Goal: Task Accomplishment & Management: Manage account settings

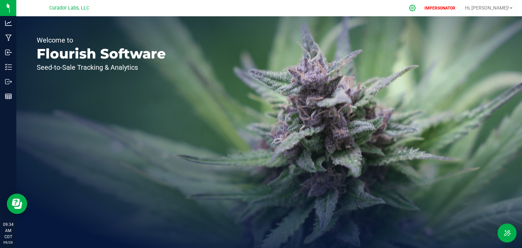
click at [416, 11] on icon at bounding box center [412, 7] width 7 height 7
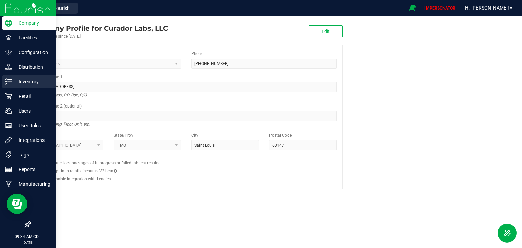
click at [9, 83] on icon at bounding box center [8, 81] width 7 height 7
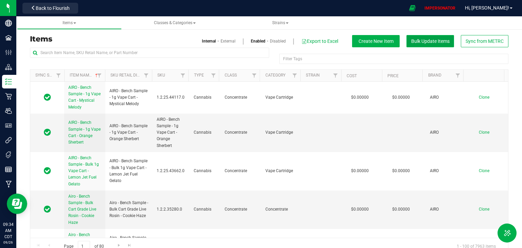
click at [423, 45] on button "Bulk Update Items" at bounding box center [431, 41] width 48 height 12
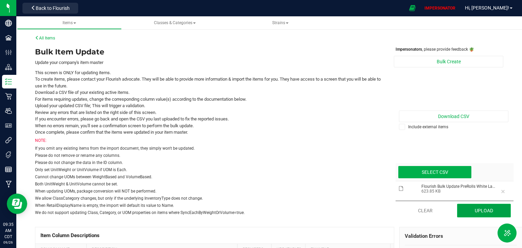
click at [471, 205] on button "Upload" at bounding box center [484, 211] width 54 height 14
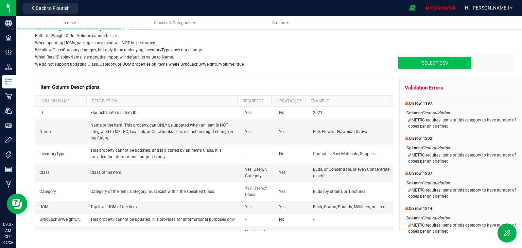
type input "C:\fakepath\Flourish Bulk Update PreRolls White Label - Flourish Bulk Update Pr…"
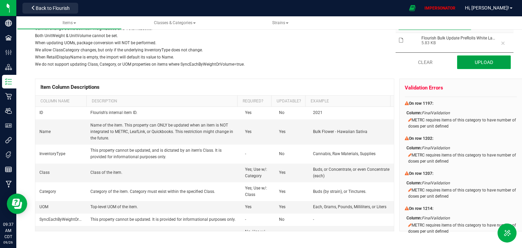
click at [487, 64] on button "Upload" at bounding box center [484, 62] width 54 height 14
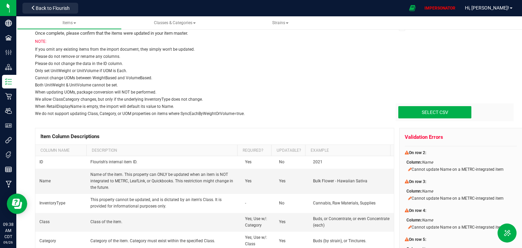
scroll to position [94, 0]
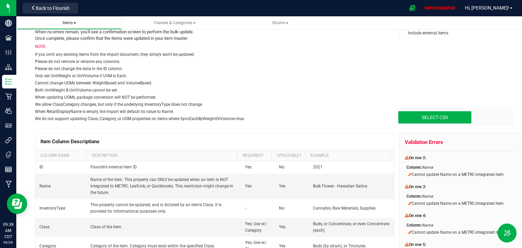
click at [68, 23] on span "Items" at bounding box center [70, 22] width 14 height 5
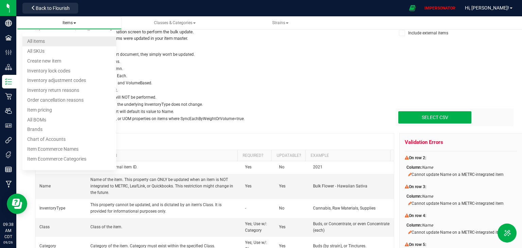
click at [44, 40] on span "All items" at bounding box center [36, 40] width 18 height 5
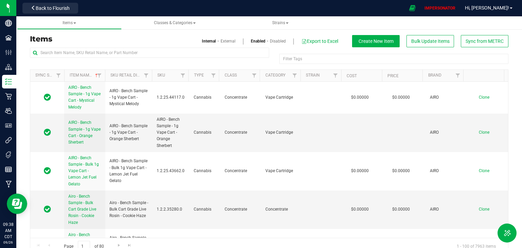
click at [221, 39] on link "External" at bounding box center [228, 41] width 15 height 6
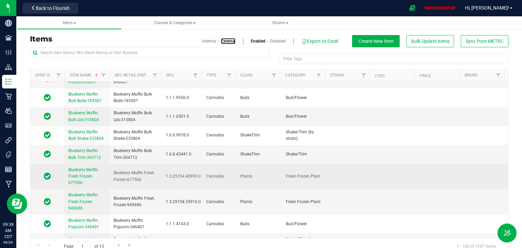
scroll to position [13, 0]
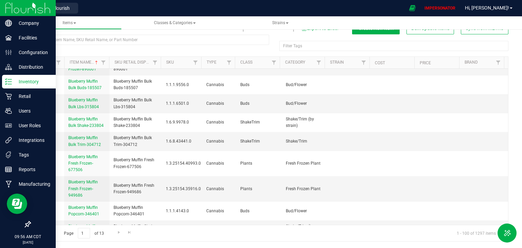
click at [30, 81] on p "Inventory" at bounding box center [32, 82] width 41 height 8
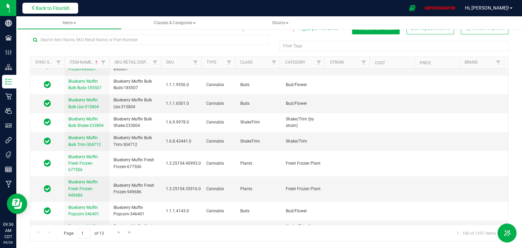
click at [66, 7] on span "Back to Flourish" at bounding box center [53, 7] width 34 height 5
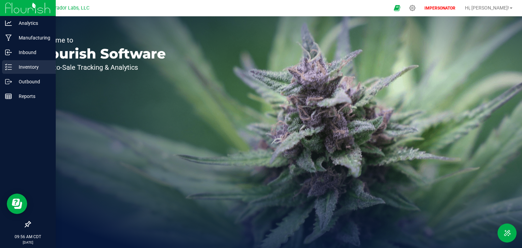
click at [4, 65] on div "Inventory" at bounding box center [29, 67] width 54 height 14
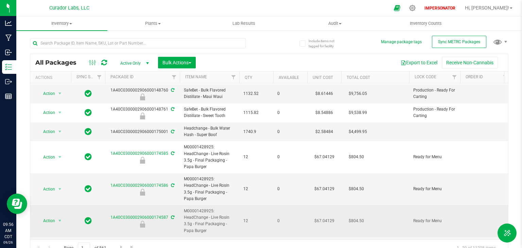
scroll to position [8, 0]
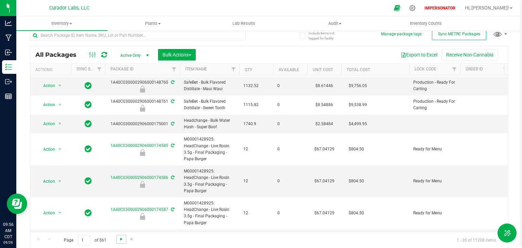
click at [121, 240] on span "Go to the next page" at bounding box center [121, 238] width 5 height 5
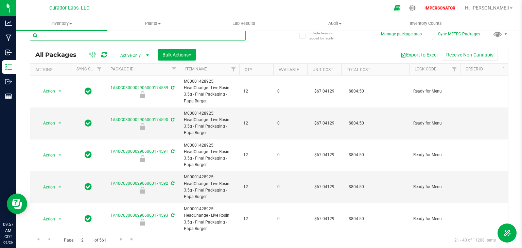
click at [91, 38] on input "text" at bounding box center [138, 35] width 216 height 10
paste input "M00002356383: SafeBet - PreRoll .5g - Final Packaging - Chillwill"
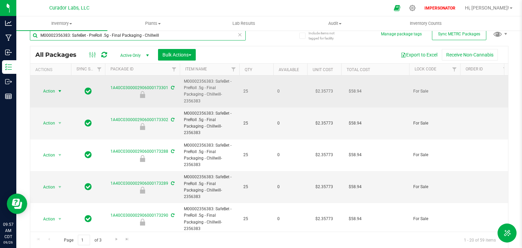
type input "M00002356383: SafeBet - PreRoll .5g - Final Packaging - Chillwill"
click at [48, 91] on span "Action" at bounding box center [46, 91] width 18 height 10
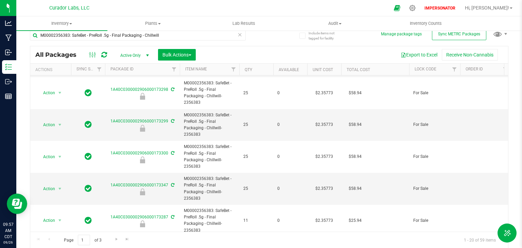
scroll to position [484, 0]
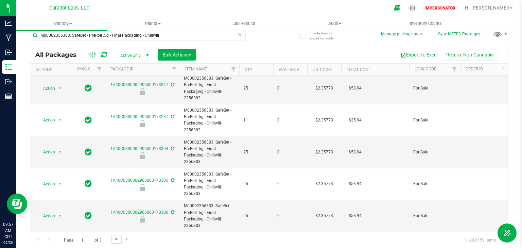
click at [116, 240] on span "Go to the next page" at bounding box center [116, 238] width 5 height 5
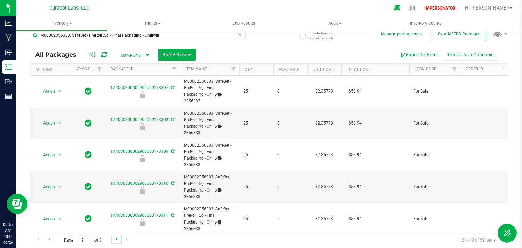
click at [116, 239] on span "Go to the next page" at bounding box center [116, 238] width 5 height 5
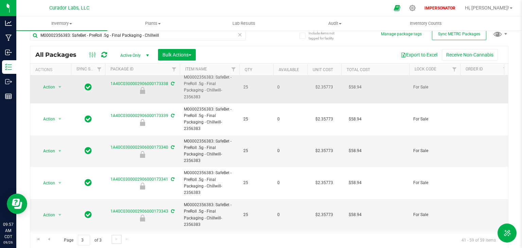
scroll to position [452, 0]
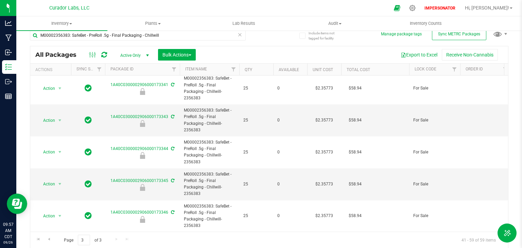
click at [116, 239] on div "Page 3 of 3 41 - 59 of 59 items" at bounding box center [269, 240] width 478 height 16
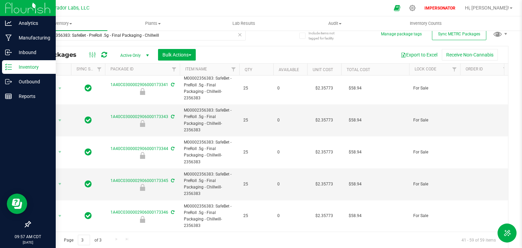
click at [11, 67] on line at bounding box center [10, 67] width 4 height 0
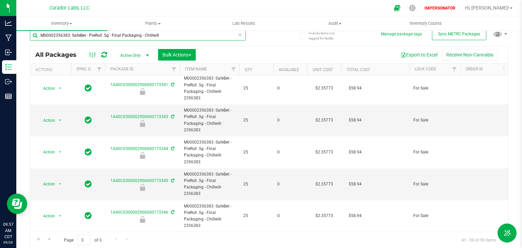
click at [161, 34] on input "M00002356383: SafeBet - PreRoll .5g - Final Packaging - Chillwill" at bounding box center [138, 35] width 216 height 10
drag, startPoint x: 161, startPoint y: 34, endPoint x: 40, endPoint y: 39, distance: 120.8
click at [40, 39] on input "M00002356383: SafeBet - PreRoll .5g - Final Packaging - Chillwill" at bounding box center [138, 35] width 216 height 10
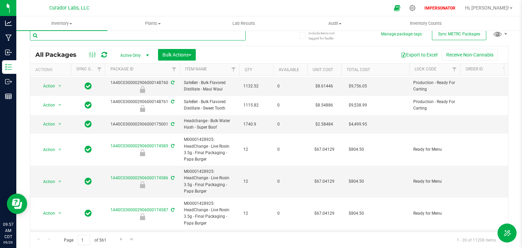
scroll to position [330, 0]
click at [119, 238] on span "Go to the next page" at bounding box center [121, 238] width 5 height 5
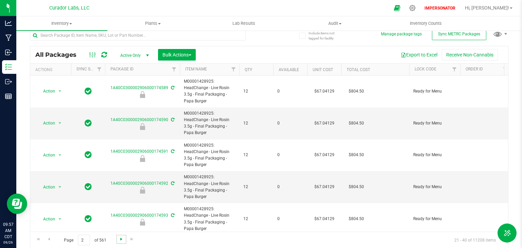
click at [120, 238] on span "Go to the next page" at bounding box center [121, 238] width 5 height 5
click at [133, 56] on span "Active Only" at bounding box center [133, 56] width 37 height 10
click at [156, 46] on div "All Packages Active Only Active Only Lab Samples Locked All External Internal B…" at bounding box center [269, 147] width 479 height 202
click at [165, 53] on span "Bulk Actions" at bounding box center [177, 54] width 29 height 5
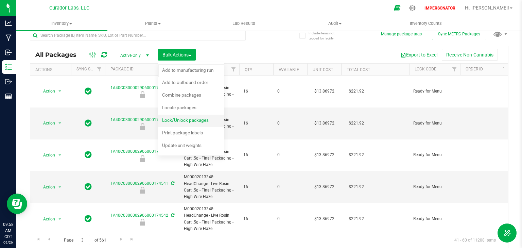
click at [180, 117] on span "Lock/Unlock packages" at bounding box center [185, 119] width 47 height 5
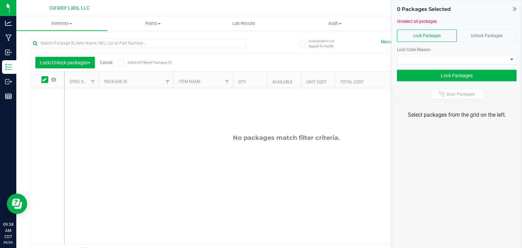
click at [108, 63] on link "Cancel" at bounding box center [106, 62] width 13 height 5
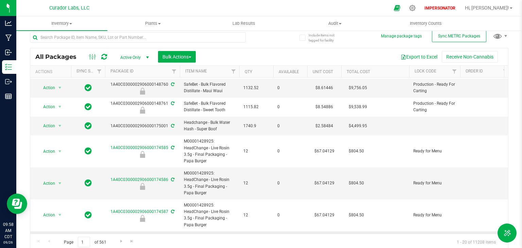
scroll to position [8, 0]
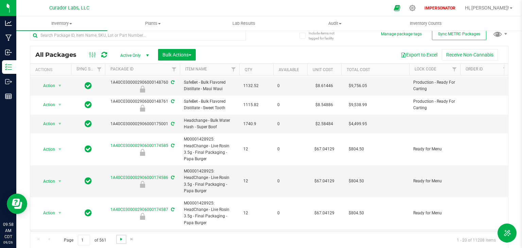
click at [122, 239] on span "Go to the next page" at bounding box center [121, 238] width 5 height 5
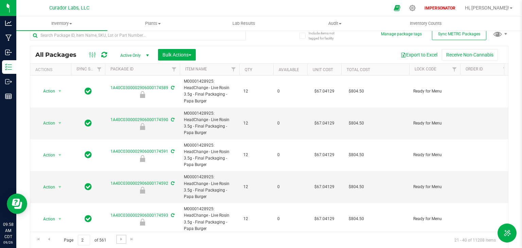
click at [121, 240] on span "Go to the next page" at bounding box center [121, 238] width 5 height 5
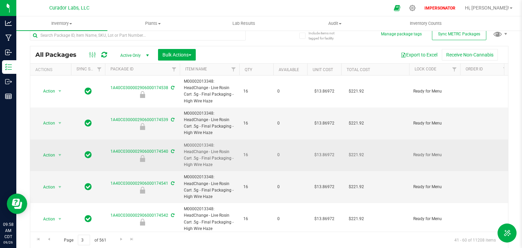
drag, startPoint x: 212, startPoint y: 165, endPoint x: 183, endPoint y: 143, distance: 36.3
click at [183, 143] on td "M00002013348: HeadChange - Live Rosin Cart .5g - Final Packaging - High Wire Ha…" at bounding box center [210, 155] width 60 height 32
copy span "M00002013348: HeadChange - Live Rosin Cart .5g - Final Packaging - High Wire Ha…"
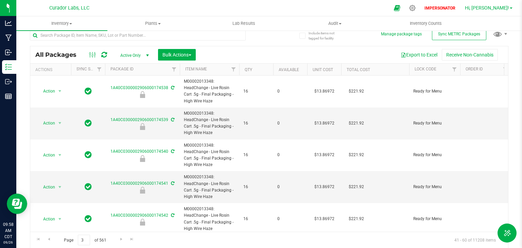
click at [505, 7] on span "Hi, [PERSON_NAME]!" at bounding box center [487, 7] width 44 height 5
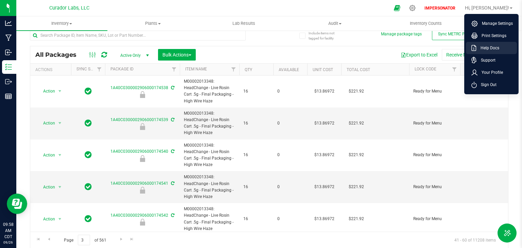
click at [486, 47] on span "Help Docs" at bounding box center [488, 48] width 23 height 7
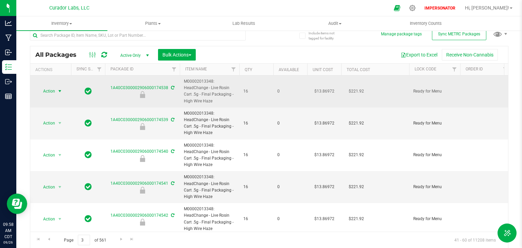
click at [47, 91] on span "Action" at bounding box center [46, 91] width 18 height 10
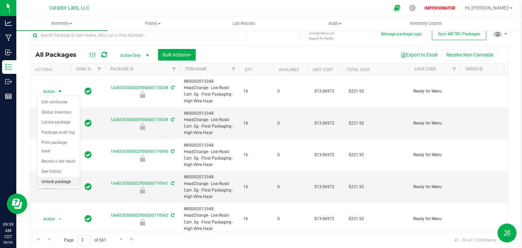
click at [54, 177] on li "Unlock package" at bounding box center [58, 182] width 43 height 10
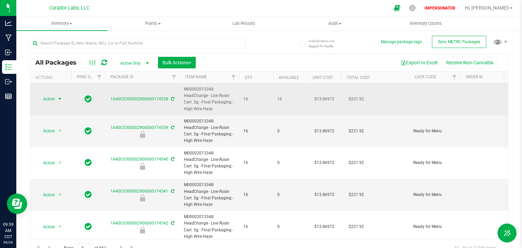
click at [45, 99] on span "Action" at bounding box center [46, 99] width 18 height 10
click at [47, 98] on span "Action" at bounding box center [46, 99] width 18 height 10
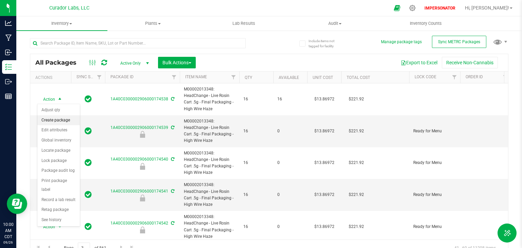
click at [55, 122] on li "Create package" at bounding box center [58, 120] width 43 height 10
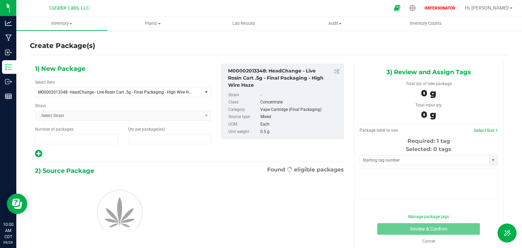
type input "1"
type input "0"
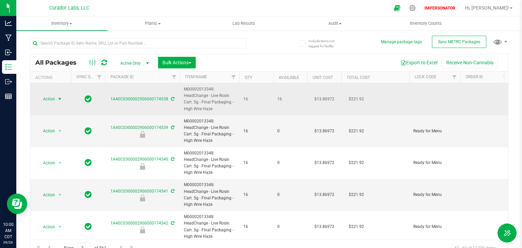
click at [50, 98] on span "Action" at bounding box center [46, 99] width 18 height 10
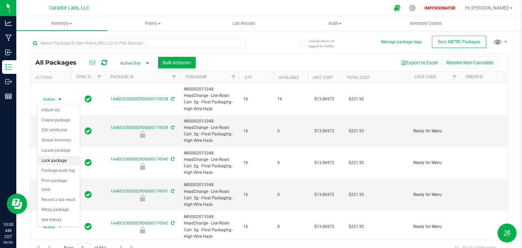
click at [49, 160] on li "Lock package" at bounding box center [58, 161] width 43 height 10
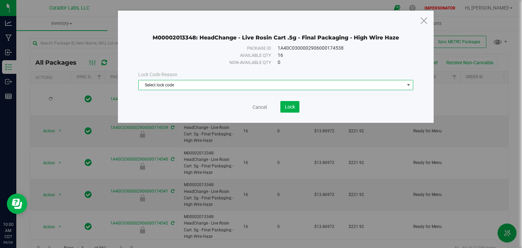
click at [202, 87] on span "Select lock code" at bounding box center [272, 85] width 266 height 10
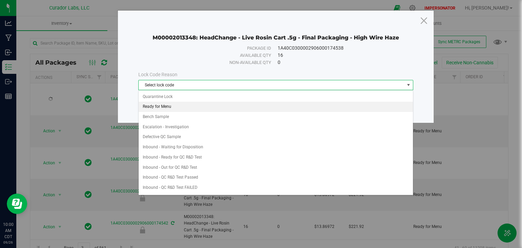
click at [171, 106] on li "Ready for Menu" at bounding box center [276, 107] width 274 height 10
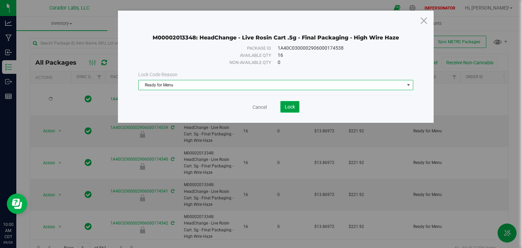
click at [297, 109] on button "Lock" at bounding box center [290, 107] width 19 height 12
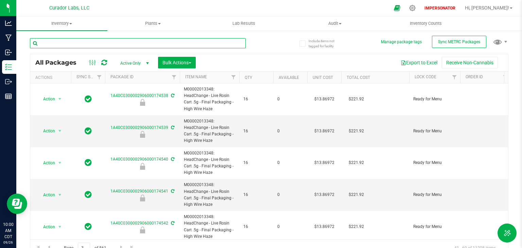
click at [84, 44] on input "text" at bounding box center [138, 43] width 216 height 10
paste input "M00002356383: SafeBet - PreRoll .5g - Final Packaging - Chillwill-2356383"
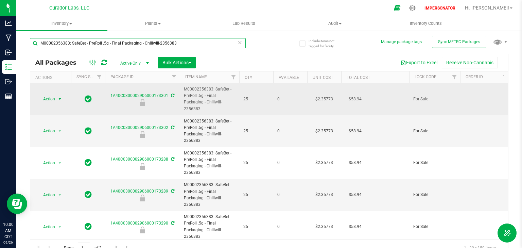
type input "M00002356383: SafeBet - PreRoll .5g - Final Packaging - Chillwill-2356383"
click at [47, 98] on span "Action" at bounding box center [46, 99] width 18 height 10
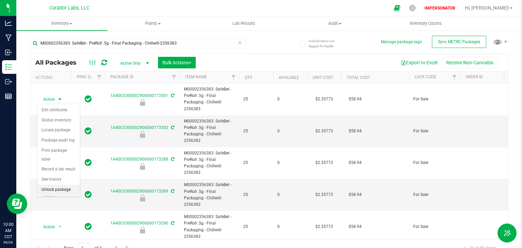
click at [58, 185] on li "Unlock package" at bounding box center [58, 190] width 43 height 10
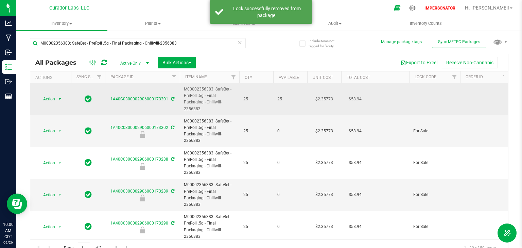
click at [50, 98] on span "Action" at bounding box center [46, 99] width 18 height 10
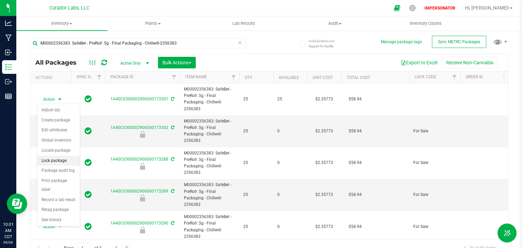
click at [51, 159] on li "Lock package" at bounding box center [58, 161] width 43 height 10
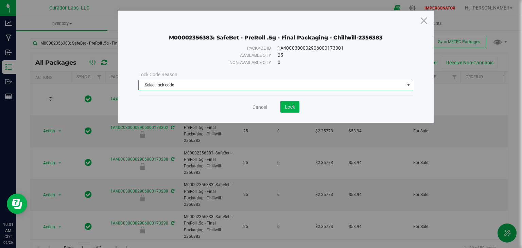
click at [169, 83] on span "Select lock code" at bounding box center [272, 85] width 266 height 10
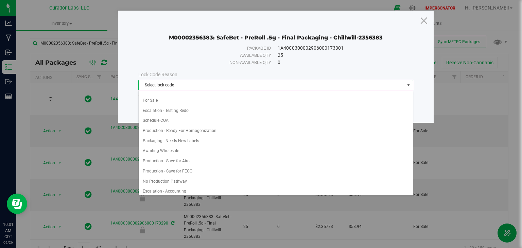
scroll to position [381, 0]
click at [152, 96] on li "For Sale" at bounding box center [276, 100] width 274 height 10
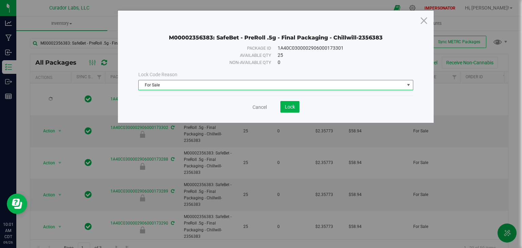
scroll to position [0, 0]
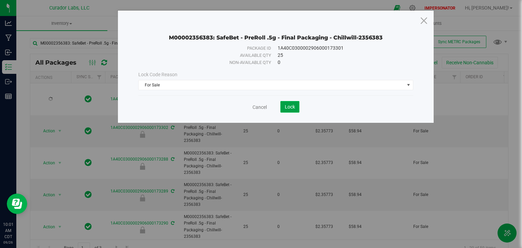
click at [287, 107] on span "Lock" at bounding box center [290, 106] width 10 height 5
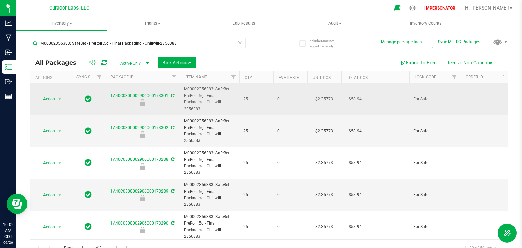
click at [201, 111] on td "M00002356383: SafeBet - PreRoll .5g - Final Packaging - Chillwill-2356383" at bounding box center [210, 99] width 60 height 32
click at [201, 108] on span "M00002356383: SafeBet - PreRoll .5g - Final Packaging - Chillwill-2356383" at bounding box center [209, 99] width 51 height 26
click at [199, 109] on span "M00002356383: SafeBet - PreRoll .5g - Final Packaging - Chillwill-2356383" at bounding box center [209, 99] width 51 height 26
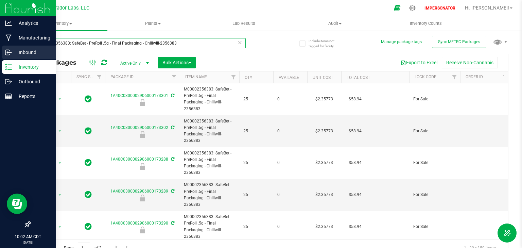
drag, startPoint x: 194, startPoint y: 43, endPoint x: 8, endPoint y: 48, distance: 185.8
click at [9, 48] on div "Analytics Manufacturing Inbound Inventory Outbound Reports 10:02 AM CDT 09/26/2…" at bounding box center [261, 124] width 522 height 248
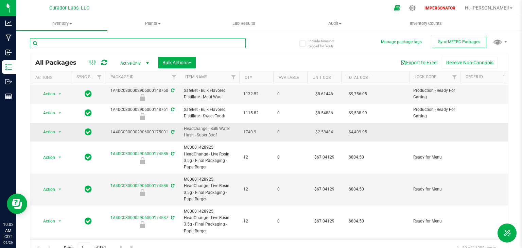
scroll to position [330, 0]
drag, startPoint x: 206, startPoint y: 230, endPoint x: 184, endPoint y: 209, distance: 30.1
copy span "M00001428925: HeadChange - Live Rosin 3.5g - Final Packaging - Papa Burger"
drag, startPoint x: 182, startPoint y: 94, endPoint x: 206, endPoint y: 95, distance: 23.5
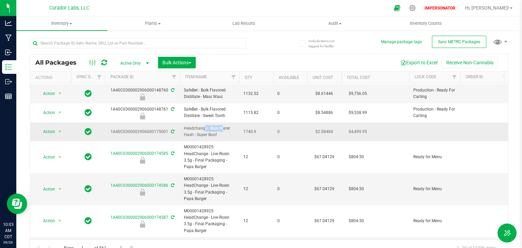
click at [206, 122] on td "Headchange - Bulk Water Hash - Super Boof" at bounding box center [210, 131] width 60 height 19
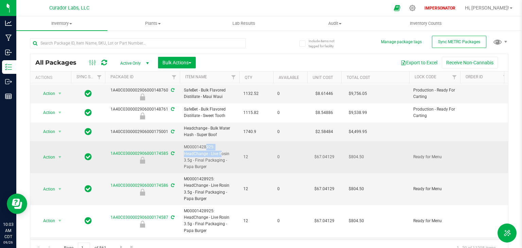
drag, startPoint x: 206, startPoint y: 121, endPoint x: 181, endPoint y: 122, distance: 25.5
click at [181, 141] on td "M00001428925: HeadChange - Live Rosin 3.5g - Final Packaging - Papa Burger" at bounding box center [210, 157] width 60 height 32
click at [200, 144] on span "M00001428925: HeadChange - Live Rosin 3.5g - Final Packaging - Papa Burger" at bounding box center [209, 157] width 51 height 26
click at [208, 144] on span "M00001428925: HeadChange - Live Rosin 3.5g - Final Packaging - Papa Burger" at bounding box center [209, 157] width 51 height 26
drag, startPoint x: 209, startPoint y: 120, endPoint x: 185, endPoint y: 121, distance: 24.9
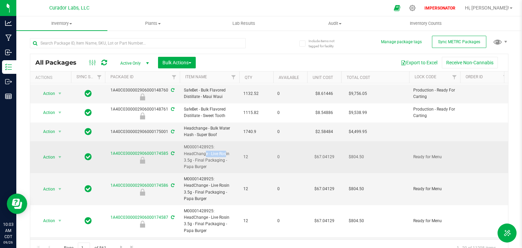
click at [185, 144] on span "M00001428925: HeadChange - Live Rosin 3.5g - Final Packaging - Papa Burger" at bounding box center [209, 157] width 51 height 26
copy span "HeadChange -"
drag, startPoint x: 213, startPoint y: 113, endPoint x: 184, endPoint y: 115, distance: 29.0
click at [184, 144] on span "M00001428925: HeadChange - Live Rosin 3.5g - Final Packaging - Papa Burger" at bounding box center [209, 157] width 51 height 26
copy span "M00001428925"
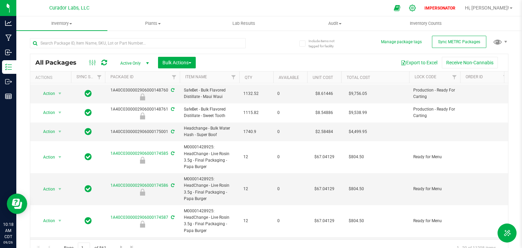
click at [416, 7] on icon at bounding box center [412, 7] width 7 height 7
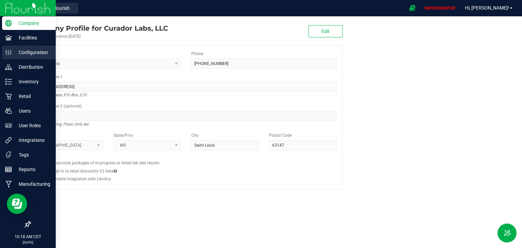
click at [28, 54] on p "Configuration" at bounding box center [32, 52] width 41 height 8
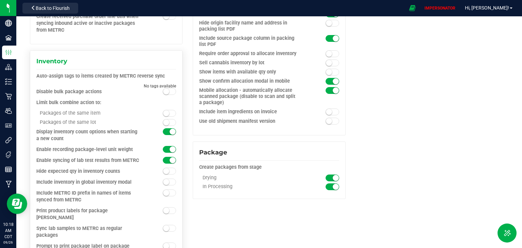
scroll to position [653, 0]
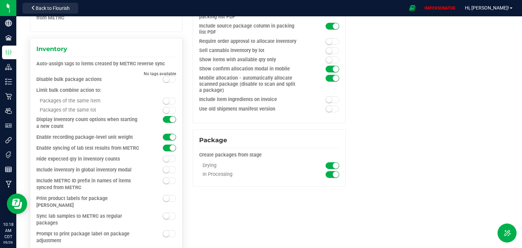
click at [78, 180] on div "Include METRC ID prefix in names of items synced from METRC" at bounding box center [88, 185] width 105 height 14
drag, startPoint x: 82, startPoint y: 188, endPoint x: 33, endPoint y: 181, distance: 49.1
click at [33, 181] on div "Inventory Auto-assign tags to items created by METRC reverse sync No tags avail…" at bounding box center [106, 243] width 153 height 411
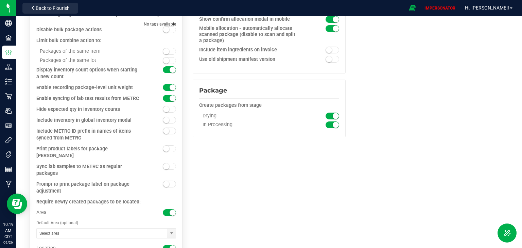
scroll to position [724, 0]
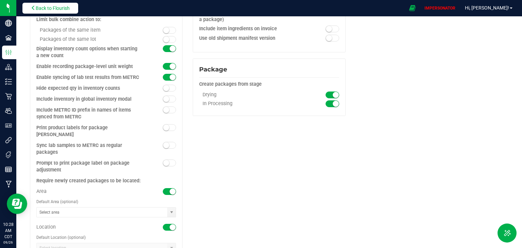
click at [55, 5] on span "Back to Flourish" at bounding box center [53, 7] width 34 height 5
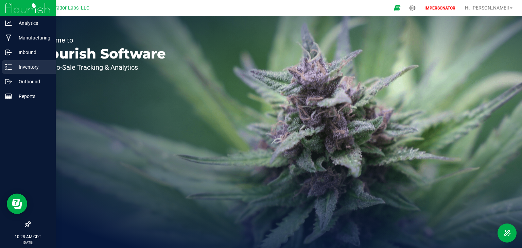
click at [11, 66] on icon at bounding box center [8, 67] width 7 height 7
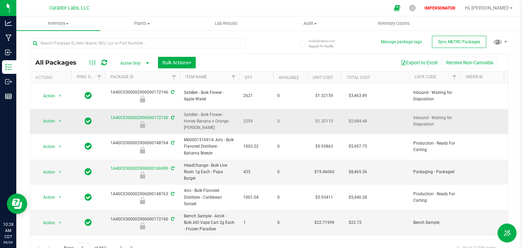
drag, startPoint x: 193, startPoint y: 121, endPoint x: 184, endPoint y: 108, distance: 16.3
click at [184, 109] on td "SafeBet - Bulk Flower - Honey Banana x Orange Mintz" at bounding box center [210, 122] width 60 height 26
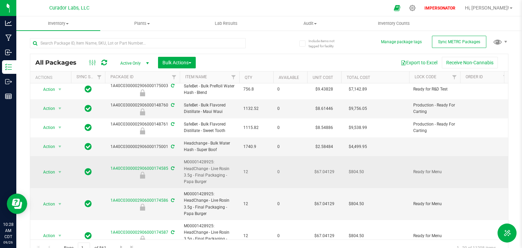
scroll to position [330, 0]
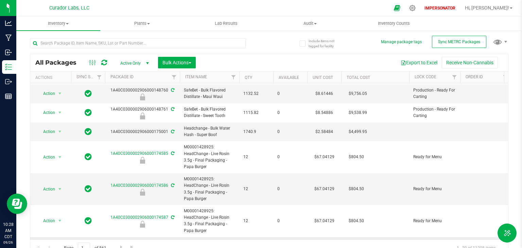
drag, startPoint x: 184, startPoint y: 209, endPoint x: 212, endPoint y: 209, distance: 28.6
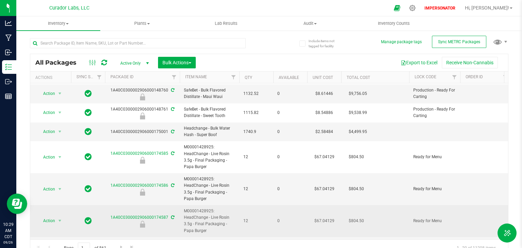
copy span "M00001428925"
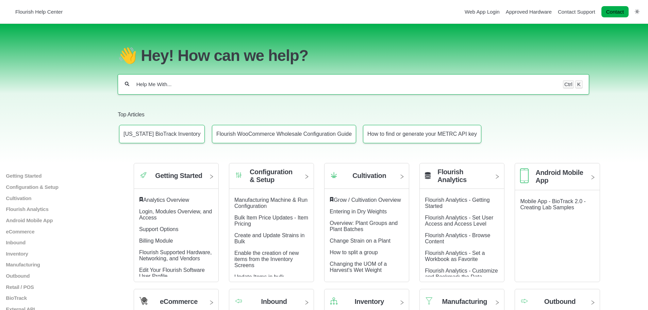
click at [169, 83] on input "Help Me With..." at bounding box center [346, 84] width 421 height 7
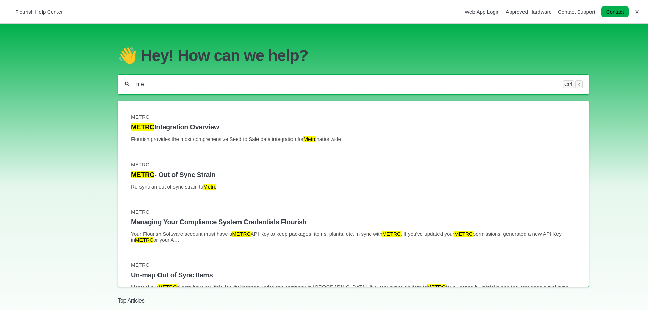
type input "m"
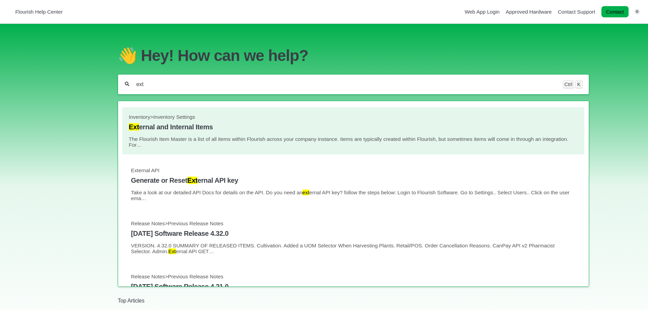
type input "ext"
click at [170, 119] on link "Inventory > Inventory Settings Ext ernal and Internal Items The Flourish Item M…" at bounding box center [353, 131] width 449 height 34
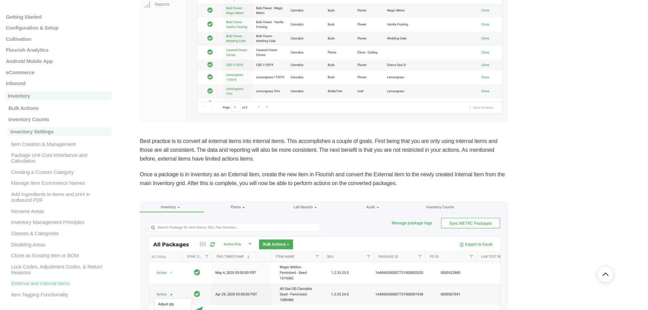
scroll to position [335, 0]
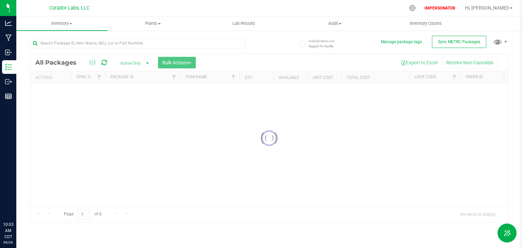
click at [416, 10] on icon at bounding box center [413, 8] width 6 height 6
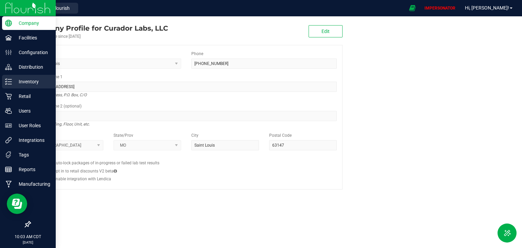
click at [26, 80] on p "Inventory" at bounding box center [32, 82] width 41 height 8
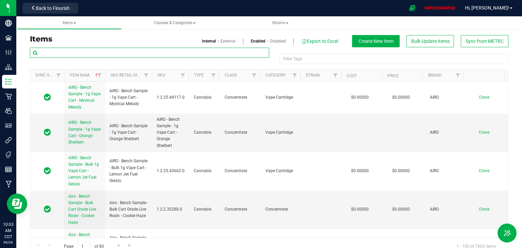
click at [84, 53] on input "text" at bounding box center [149, 53] width 239 height 10
paste input "M00001428925: HeadChange - Live Rosin 3.5g - Final Packaging - Papa Burger"
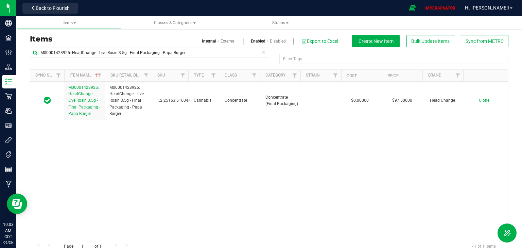
click at [221, 41] on link "External" at bounding box center [228, 41] width 15 height 6
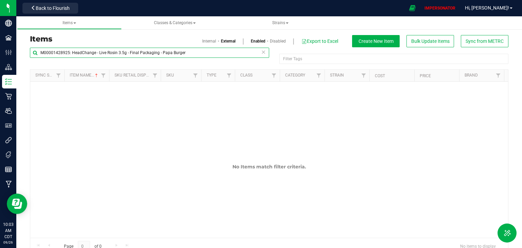
click at [196, 53] on input "M00001428925: HeadChange - Live Rosin 3.5g - Final Packaging - Papa Burger" at bounding box center [149, 53] width 239 height 10
click at [201, 53] on input "M00001428925: HeadChange - Live Rosin 3.5g - Final Packaging - Papa Burger" at bounding box center [149, 53] width 239 height 10
click at [220, 174] on div "No Items match filter criteria." at bounding box center [269, 175] width 478 height 187
drag, startPoint x: 195, startPoint y: 54, endPoint x: 97, endPoint y: 57, distance: 98.0
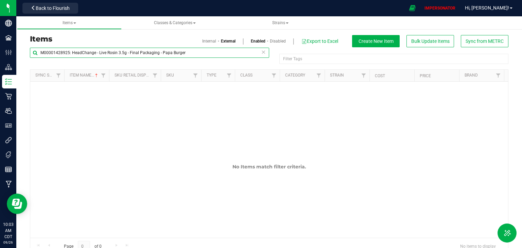
click at [97, 57] on input "M00001428925: HeadChange - Live Rosin 3.5g - Final Packaging - Papa Burger" at bounding box center [149, 53] width 239 height 10
type input "M"
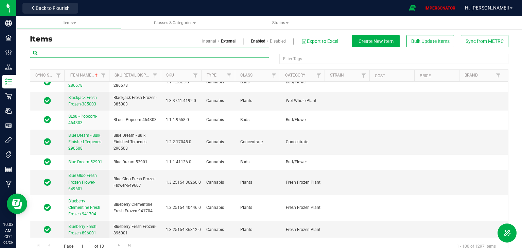
scroll to position [1768, 0]
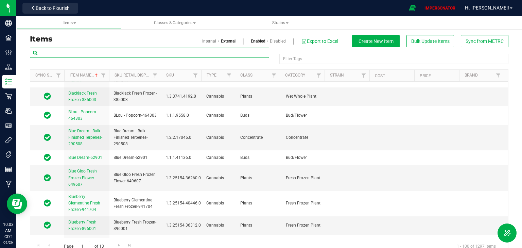
click at [61, 51] on input "text" at bounding box center [149, 53] width 239 height 10
paste input "HeadChange -"
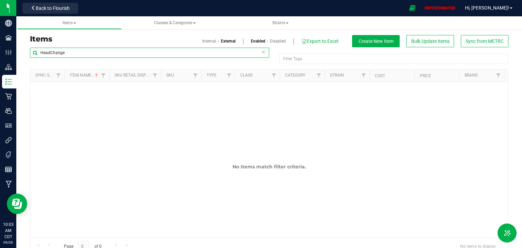
type input "HeadChange"
drag, startPoint x: 69, startPoint y: 53, endPoint x: 22, endPoint y: 54, distance: 47.6
click at [22, 54] on div "Items Internal External Enabled Disabled Export to Excel Create New Item Bulk U…" at bounding box center [269, 140] width 506 height 241
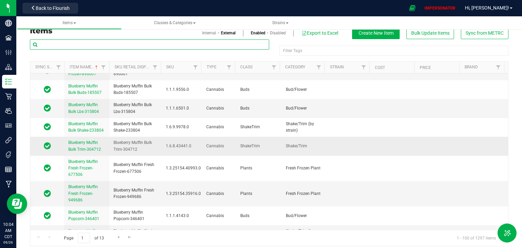
scroll to position [13, 0]
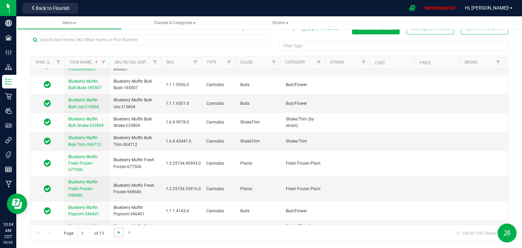
click at [118, 233] on span "Go to the next page" at bounding box center [118, 232] width 5 height 5
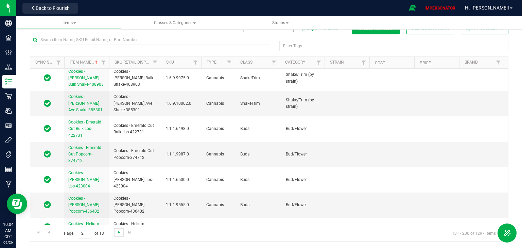
scroll to position [0, 0]
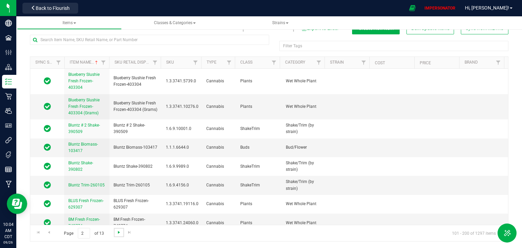
click at [118, 233] on span "Go to the next page" at bounding box center [118, 232] width 5 height 5
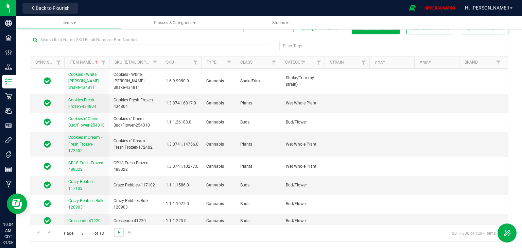
click at [118, 233] on span "Go to the next page" at bounding box center [118, 232] width 5 height 5
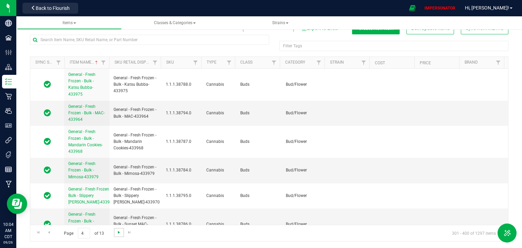
click at [118, 233] on span "Go to the next page" at bounding box center [118, 232] width 5 height 5
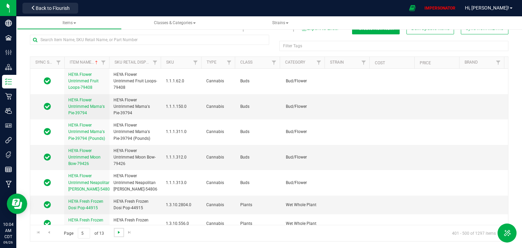
click at [118, 233] on span "Go to the next page" at bounding box center [118, 232] width 5 height 5
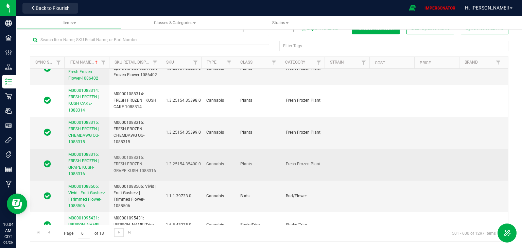
scroll to position [1632, 0]
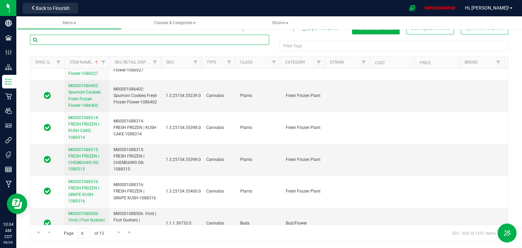
click at [74, 40] on input "text" at bounding box center [149, 40] width 239 height 10
paste input "M00001428925"
type input "M00001428925"
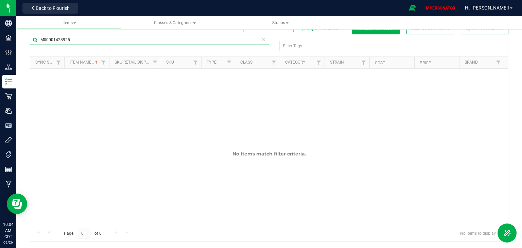
drag, startPoint x: 77, startPoint y: 39, endPoint x: 36, endPoint y: 40, distance: 40.8
click at [36, 40] on input "M00001428925" at bounding box center [149, 40] width 239 height 10
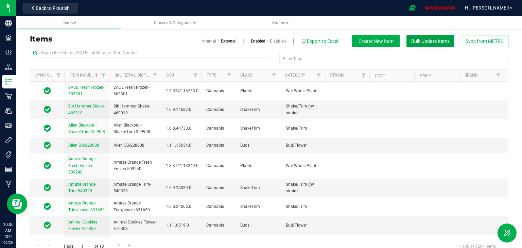
click at [429, 39] on span "Bulk Update Items" at bounding box center [430, 40] width 38 height 5
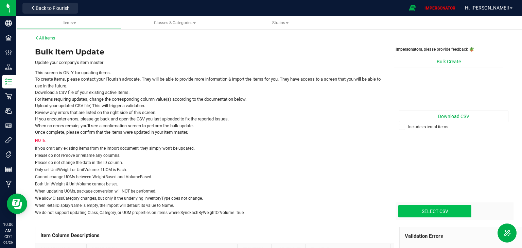
type input "C:\fakepath\Flourish Bulk Update PreRolls White Label - Flourish Bulk Update Pr…"
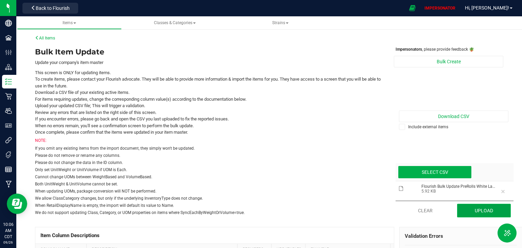
click at [492, 210] on button "Upload" at bounding box center [484, 211] width 54 height 14
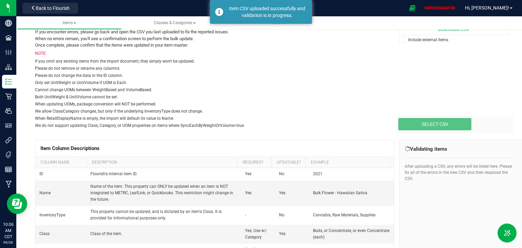
scroll to position [136, 0]
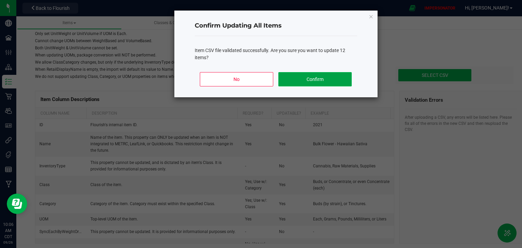
click at [317, 84] on button "Confirm" at bounding box center [315, 79] width 73 height 14
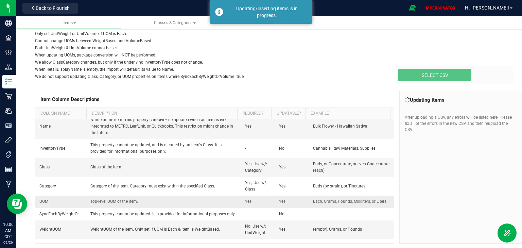
scroll to position [27, 0]
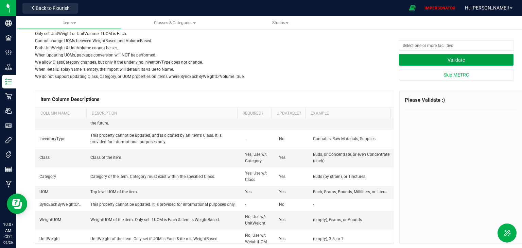
click at [461, 61] on button "Validate" at bounding box center [456, 60] width 115 height 12
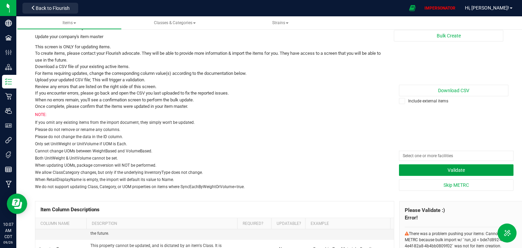
scroll to position [82, 0]
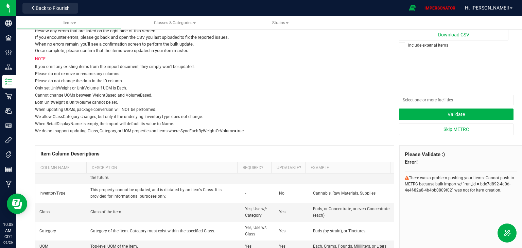
click at [448, 188] on span "There was a problem pushing your items: Cannot push to METRC because bulk impor…" at bounding box center [459, 183] width 109 height 17
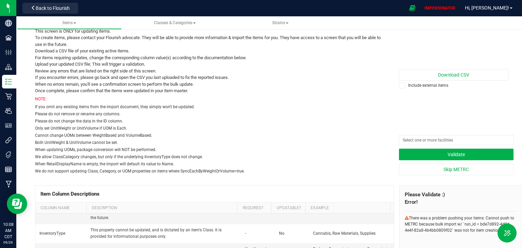
scroll to position [0, 0]
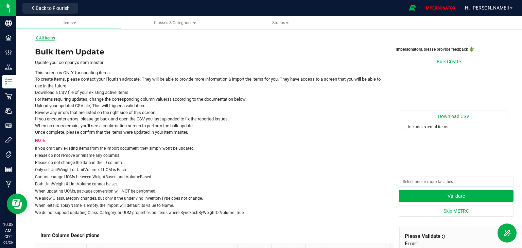
click at [50, 39] on link "All Items" at bounding box center [45, 38] width 20 height 5
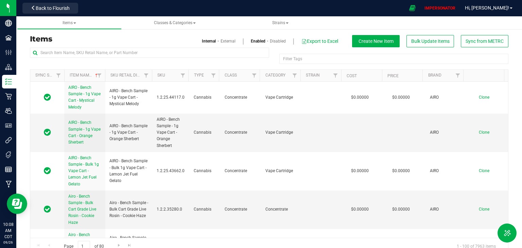
click at [223, 42] on link "External" at bounding box center [228, 41] width 15 height 6
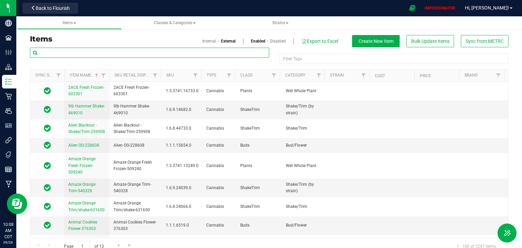
click at [79, 51] on input "text" at bounding box center [149, 53] width 239 height 10
paste input "M00002356383: SafeBet - PreRoll .5g - Final Packaging - Chillwill-2356383"
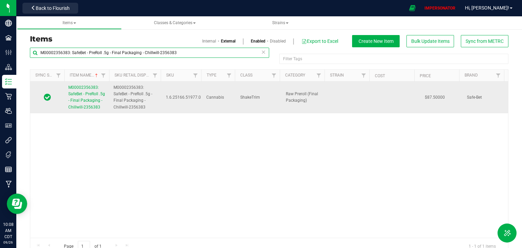
type input "M00002356383: SafeBet - PreRoll .5g - Final Packaging - Chillwill-2356383"
click at [83, 107] on span "M00002356383: SafeBet - PreRoll .5g - Final Packaging - Chillwill-2356383" at bounding box center [86, 97] width 37 height 24
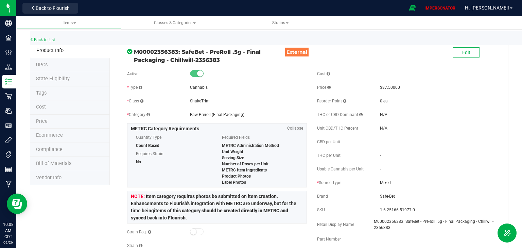
click at [223, 56] on span "M00002356383: SafeBet - PreRoll .5g - Final Packaging - Chillwill-2356383" at bounding box center [210, 56] width 153 height 16
drag, startPoint x: 165, startPoint y: 61, endPoint x: 143, endPoint y: 49, distance: 24.8
click at [143, 49] on span "M00002356383: SafeBet - PreRoll .5g - Final Packaging - Chillwill-2356383" at bounding box center [210, 56] width 153 height 16
click at [217, 48] on span "M00002356383: SafeBet - PreRoll .5g - Final Packaging - Chillwill-2356383" at bounding box center [210, 56] width 153 height 16
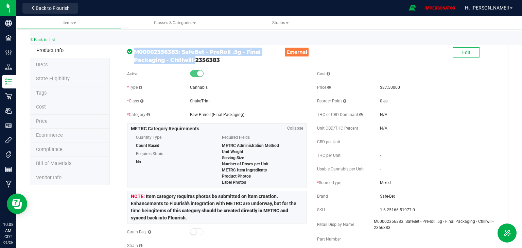
drag, startPoint x: 164, startPoint y: 60, endPoint x: 133, endPoint y: 48, distance: 33.4
click at [133, 48] on div "M00002356383: SafeBet - PreRoll .5g - Final Packaging - Chillwill-2356383 Exter…" at bounding box center [217, 54] width 190 height 20
copy div "M00002356383: SafeBet - PreRoll .5g - Final Packaging"
click at [39, 39] on link "Back to List" at bounding box center [42, 39] width 25 height 5
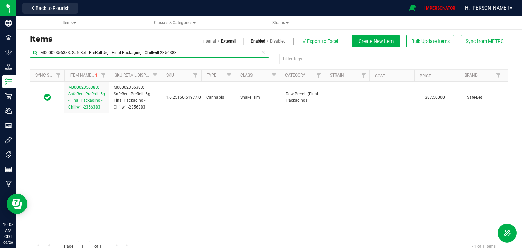
drag, startPoint x: 175, startPoint y: 54, endPoint x: 19, endPoint y: 54, distance: 156.4
click at [19, 54] on div "Items Internal External Enabled Disabled Export to Excel Create New Item Bulk U…" at bounding box center [269, 140] width 506 height 241
paste input "M00002356383: SafeBet - PreRoll .5g - Final Packaging"
drag, startPoint x: 143, startPoint y: 52, endPoint x: 26, endPoint y: 55, distance: 117.4
click at [26, 55] on div "M00002356383: SafeBet - PreRoll .5g - Final Packaging Filter Tags Filter Tags S…" at bounding box center [269, 150] width 489 height 207
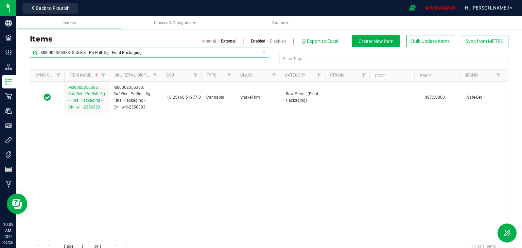
paste input "M00002356385: SafeBet - PreRoll .5g - Final Packaging - Lunch Break-2356385"
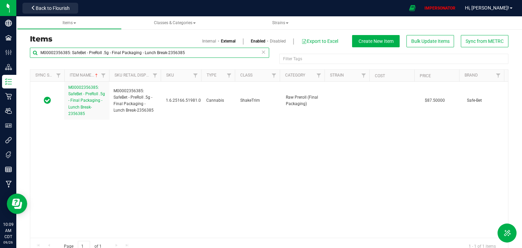
drag, startPoint x: 185, startPoint y: 53, endPoint x: 30, endPoint y: 54, distance: 154.7
click at [30, 54] on input "M00002356385: SafeBet - PreRoll .5g - Final Packaging - Lunch Break-2356385" at bounding box center [149, 53] width 239 height 10
paste input "7: SafeBet - PreRoll .5g 2pk - Final Packaging - Chillwill-2356387"
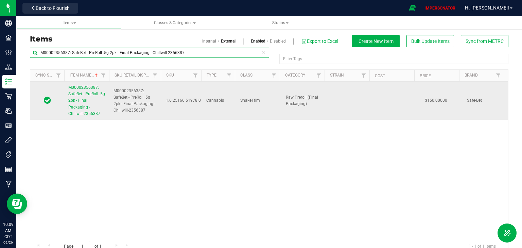
type input "M00002356387: SafeBet - PreRoll .5g 2pk - Final Packaging - Chillwill-2356387"
click at [80, 101] on span "M00002356387: SafeBet - PreRoll .5g 2pk - Final Packaging - Chillwill-2356387" at bounding box center [86, 100] width 37 height 31
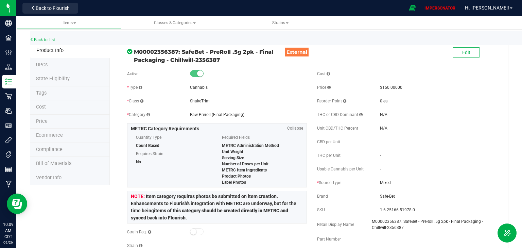
click at [49, 118] on li "Price" at bounding box center [70, 122] width 80 height 14
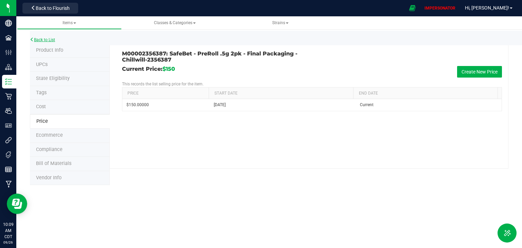
click at [41, 39] on link "Back to List" at bounding box center [42, 39] width 25 height 5
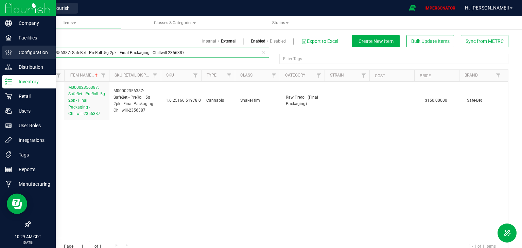
drag, startPoint x: 185, startPoint y: 52, endPoint x: 0, endPoint y: 52, distance: 185.0
click at [0, 52] on div "Company Facilities Configuration Distribution Inventory Retail Users User Roles…" at bounding box center [261, 124] width 522 height 248
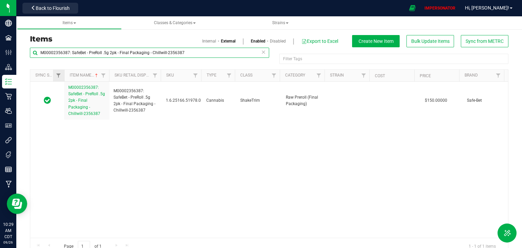
paste input "1428925"
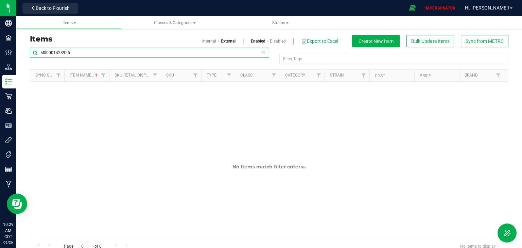
type input "M00001428925"
click at [207, 41] on link "Internal" at bounding box center [209, 41] width 14 height 6
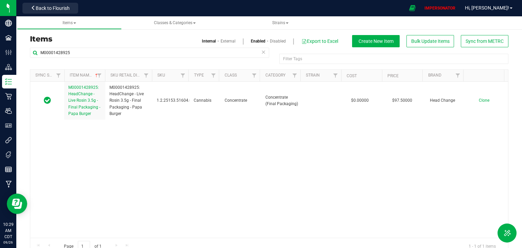
click at [221, 41] on link "External" at bounding box center [228, 41] width 15 height 6
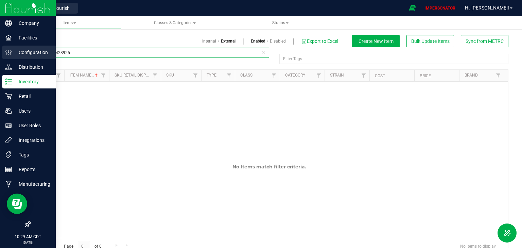
drag, startPoint x: 87, startPoint y: 51, endPoint x: 3, endPoint y: 52, distance: 83.7
click at [3, 52] on div "Company Facilities Configuration Distribution Inventory Retail Users User Roles…" at bounding box center [261, 124] width 522 height 248
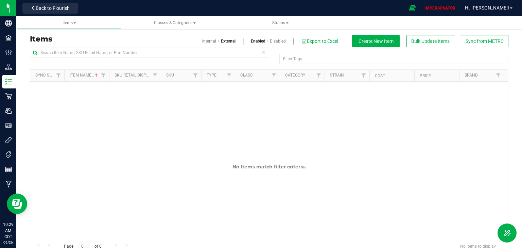
click at [289, 141] on div "No Items match filter criteria." at bounding box center [269, 175] width 478 height 187
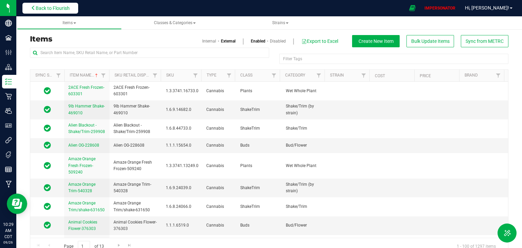
click at [67, 10] on span "Back to Flourish" at bounding box center [53, 7] width 34 height 5
